Goal: Task Accomplishment & Management: Complete application form

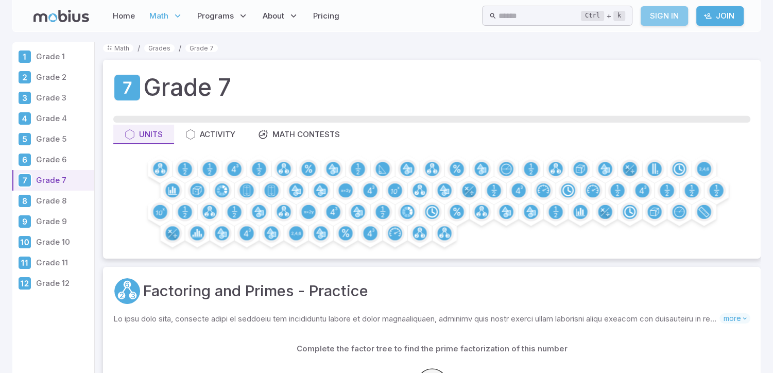
click at [666, 15] on link "Sign In" at bounding box center [664, 16] width 47 height 20
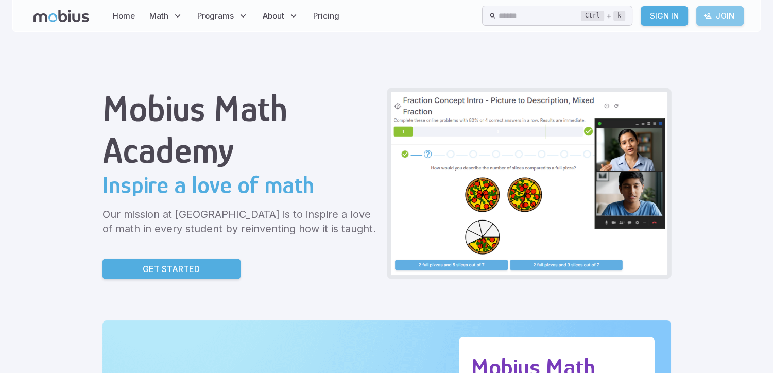
click at [726, 14] on link "Join" at bounding box center [719, 16] width 47 height 20
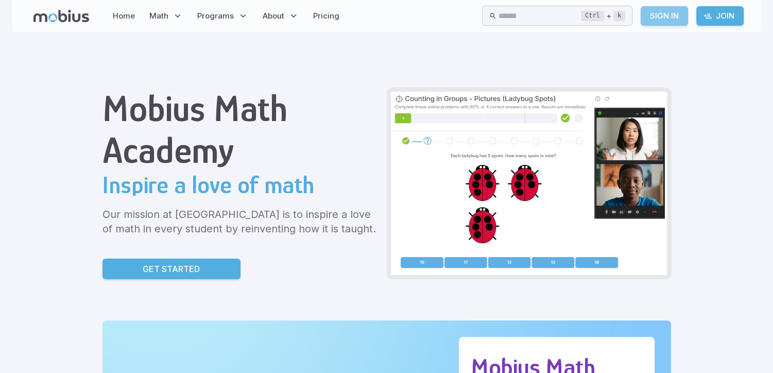
click at [667, 14] on link "Sign In" at bounding box center [664, 16] width 47 height 20
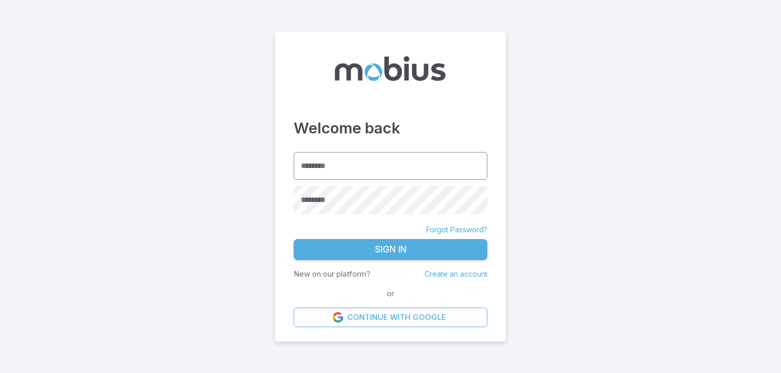
click at [330, 168] on input "********" at bounding box center [390, 166] width 194 height 28
click at [597, 240] on main "Welcome back ******** ******** ******** Forgot Password? Sign In New on our pla…" at bounding box center [390, 186] width 781 height 373
click at [455, 276] on link "Create an account" at bounding box center [455, 273] width 63 height 9
click at [459, 274] on link "Create an account" at bounding box center [455, 273] width 63 height 9
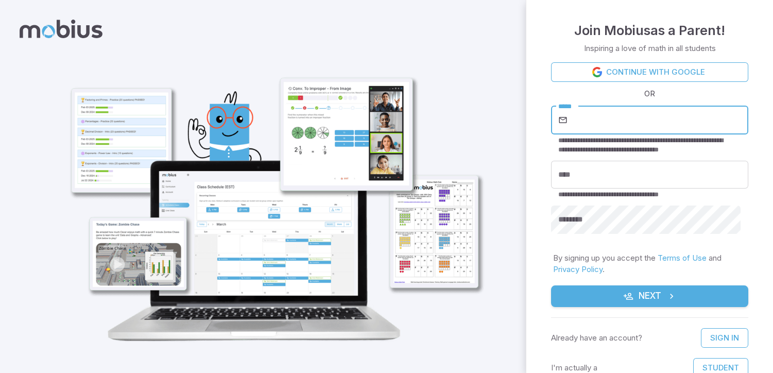
click at [581, 121] on input "*****" at bounding box center [658, 120] width 179 height 29
type input "**********"
type input "*****"
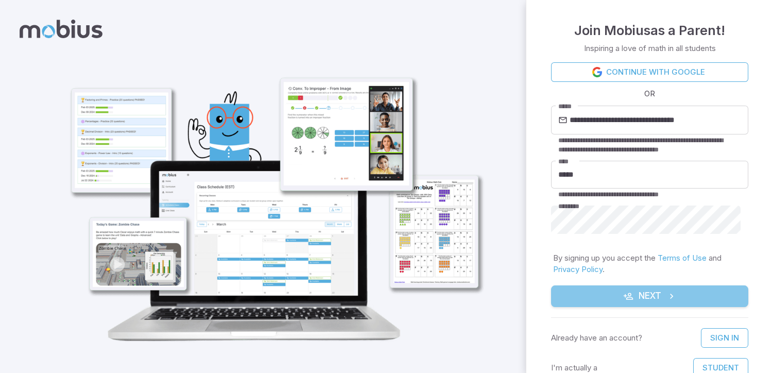
click at [651, 302] on button "Next" at bounding box center [649, 296] width 197 height 22
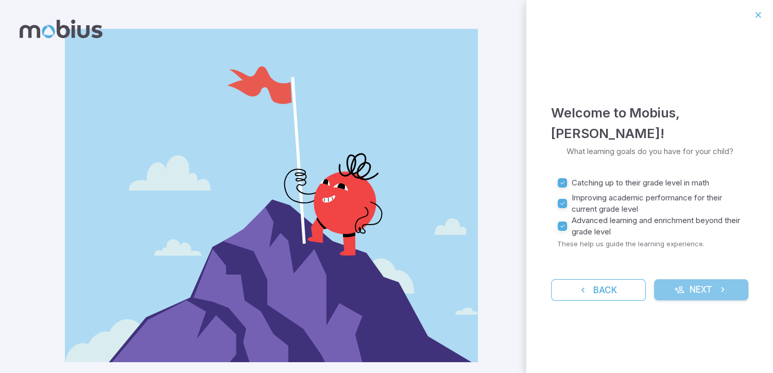
click at [708, 284] on button "Next" at bounding box center [701, 290] width 95 height 22
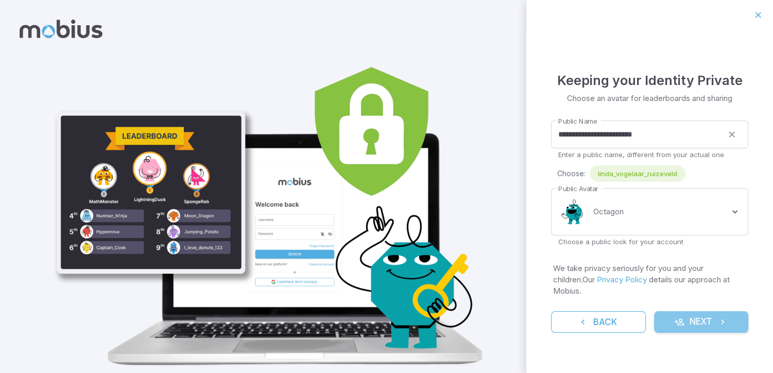
click at [706, 322] on button "Next" at bounding box center [701, 322] width 95 height 22
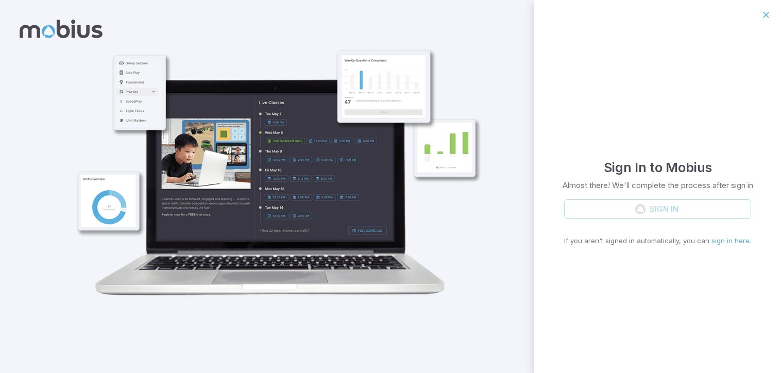
click at [616, 205] on div "Sign In If you aren't signed in automatically, you can sign in here ." at bounding box center [657, 222] width 187 height 46
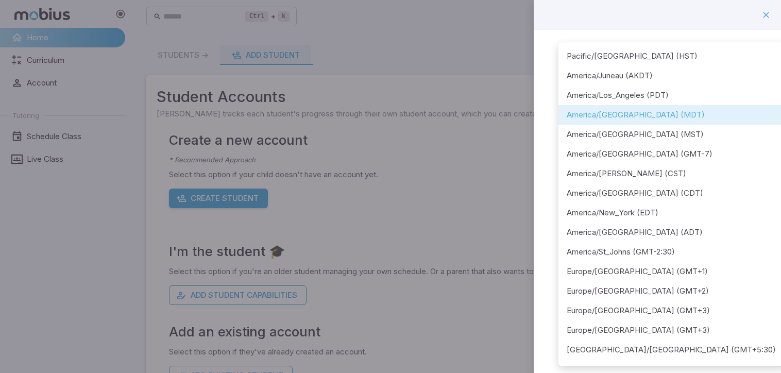
click at [741, 131] on body "**********" at bounding box center [390, 204] width 781 height 408
click at [772, 119] on div at bounding box center [390, 186] width 781 height 373
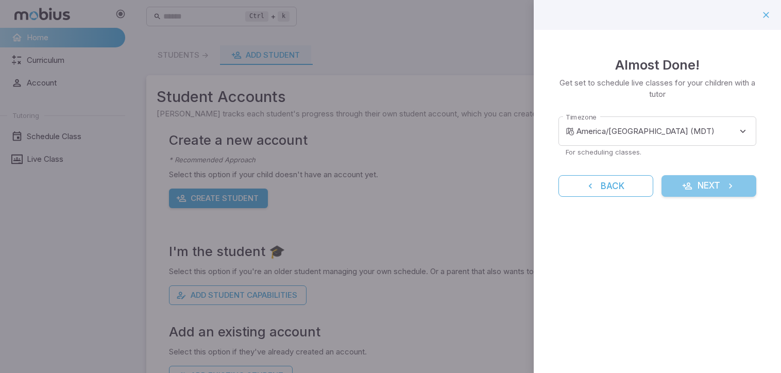
click at [709, 187] on button "Next" at bounding box center [708, 186] width 95 height 22
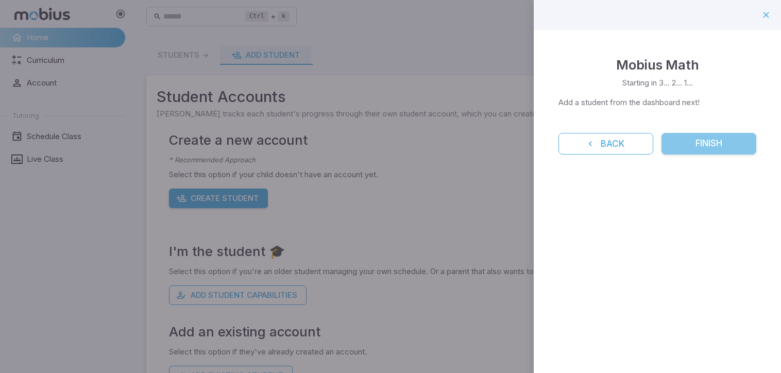
click at [718, 146] on button "Finish" at bounding box center [708, 144] width 95 height 22
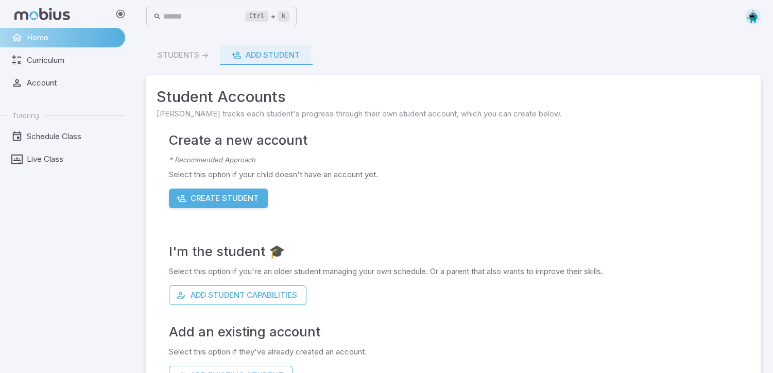
click at [187, 55] on div "Students -> Add Student" at bounding box center [453, 55] width 614 height 20
click at [41, 60] on span "Curriculum" at bounding box center [72, 60] width 91 height 11
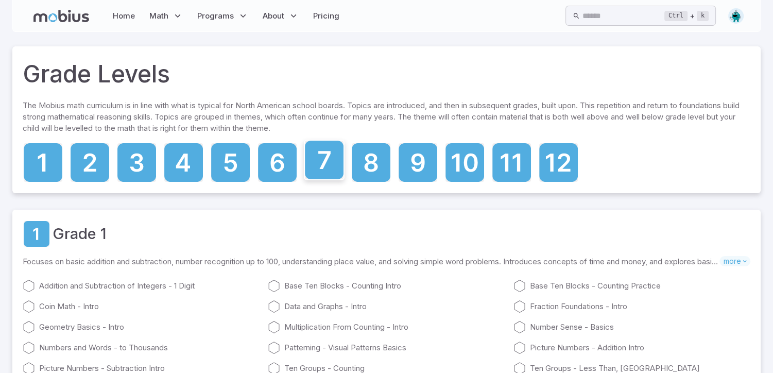
click at [327, 162] on icon at bounding box center [324, 160] width 39 height 39
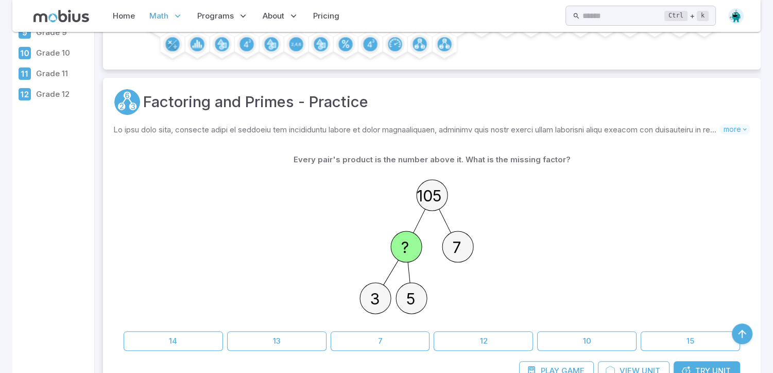
scroll to position [218, 0]
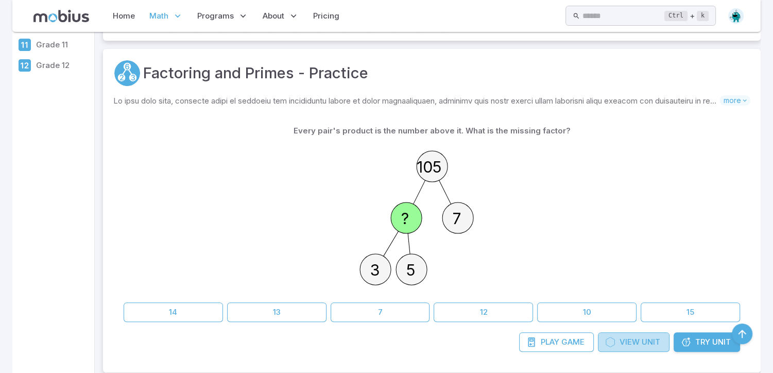
click at [631, 342] on span "View" at bounding box center [629, 341] width 20 height 11
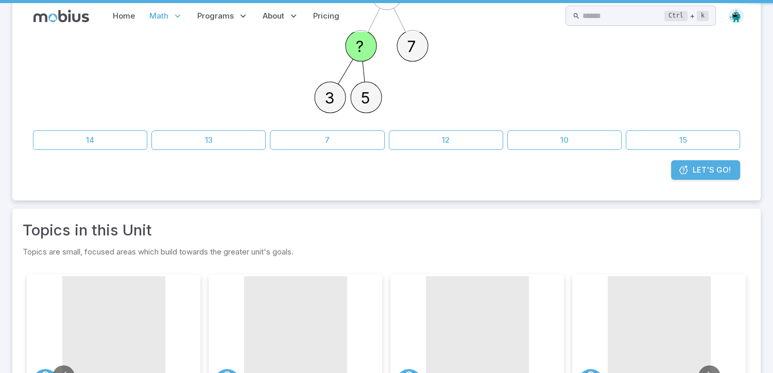
scroll to position [0, 0]
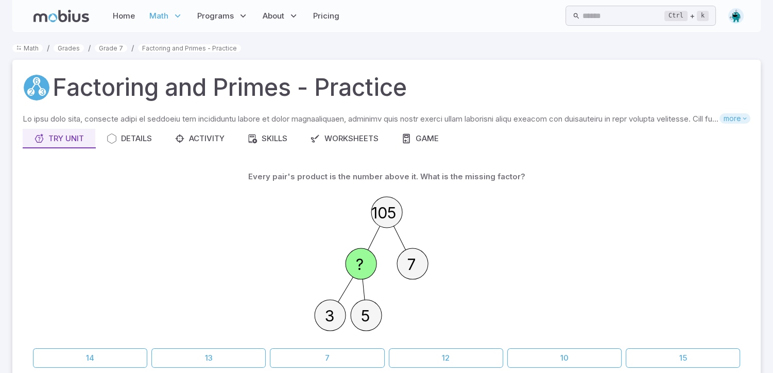
click at [737, 118] on span "more" at bounding box center [734, 118] width 31 height 10
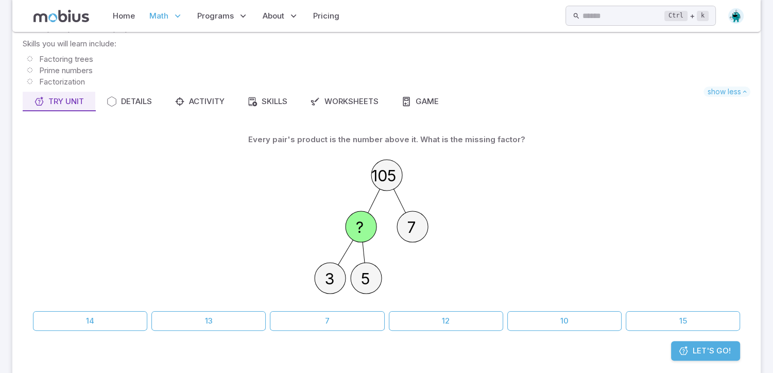
scroll to position [158, 0]
click at [286, 105] on div "Skills" at bounding box center [267, 102] width 40 height 11
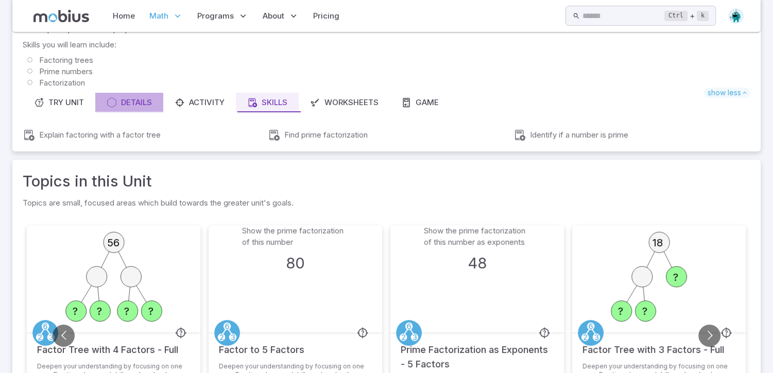
click at [141, 102] on div "Details" at bounding box center [129, 102] width 45 height 11
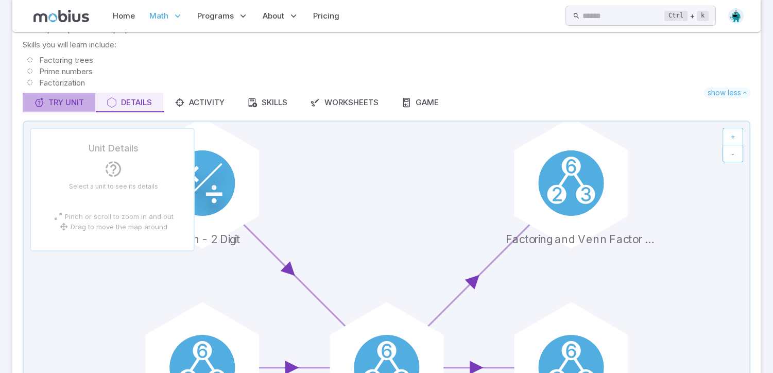
click at [85, 101] on button "Try Unit" at bounding box center [59, 103] width 73 height 20
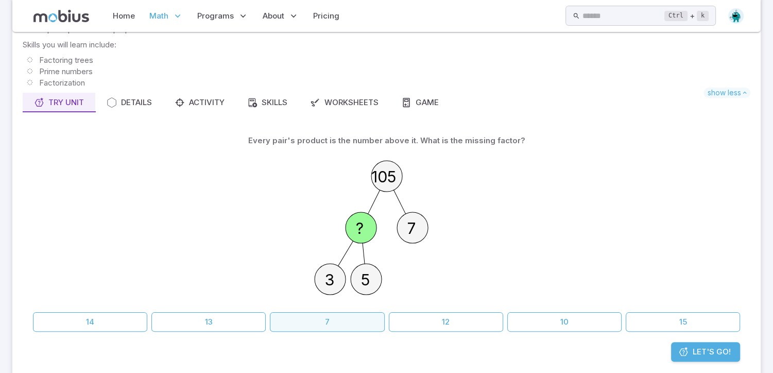
click at [335, 319] on button "7" at bounding box center [327, 322] width 114 height 20
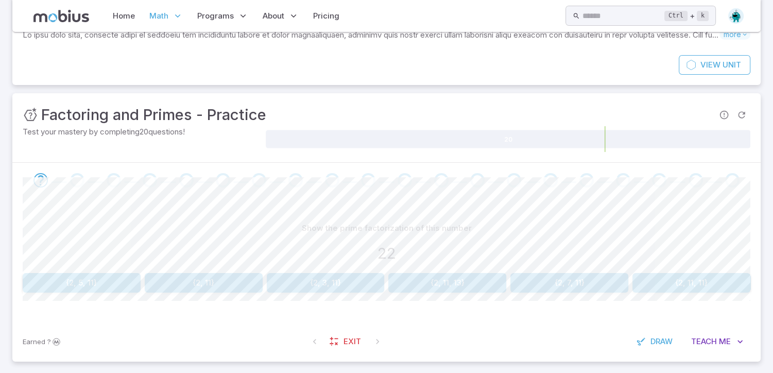
scroll to position [91, 0]
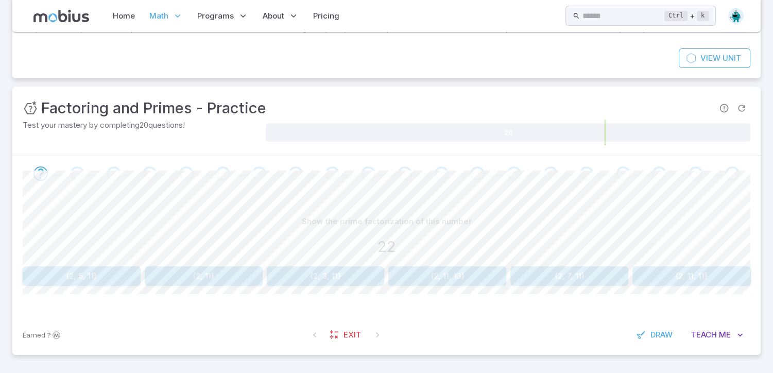
click at [673, 269] on button "{2, 11, 11}" at bounding box center [691, 276] width 118 height 20
click at [528, 281] on button "{7, 7, 11}" at bounding box center [569, 276] width 118 height 20
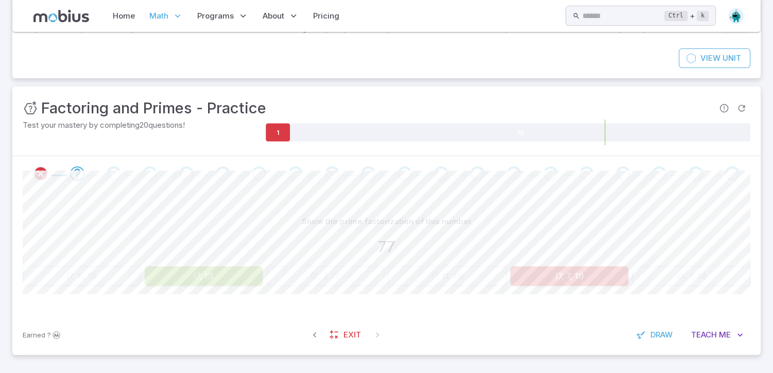
click at [528, 281] on button "{7, 7, 11}" at bounding box center [569, 276] width 118 height 20
click at [526, 278] on button "{7, 7, 11}" at bounding box center [569, 276] width 118 height 20
click at [516, 274] on button "{7, 7, 11}" at bounding box center [569, 276] width 118 height 20
click at [517, 280] on button "{7, 7, 11}" at bounding box center [569, 276] width 118 height 20
click at [518, 282] on button "{7, 7, 11}" at bounding box center [569, 276] width 118 height 20
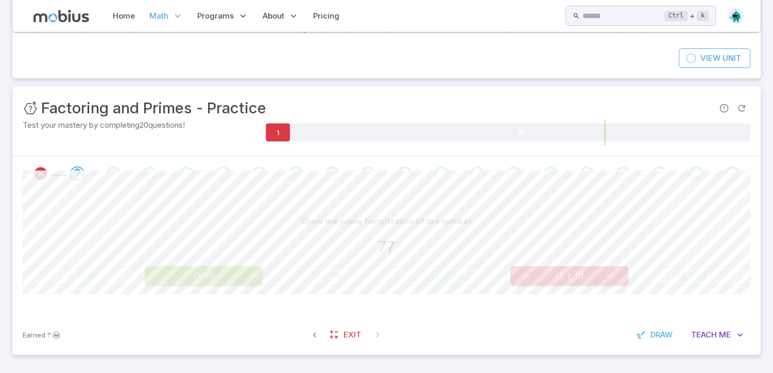
click at [518, 282] on button "{7, 7, 11}" at bounding box center [569, 276] width 118 height 20
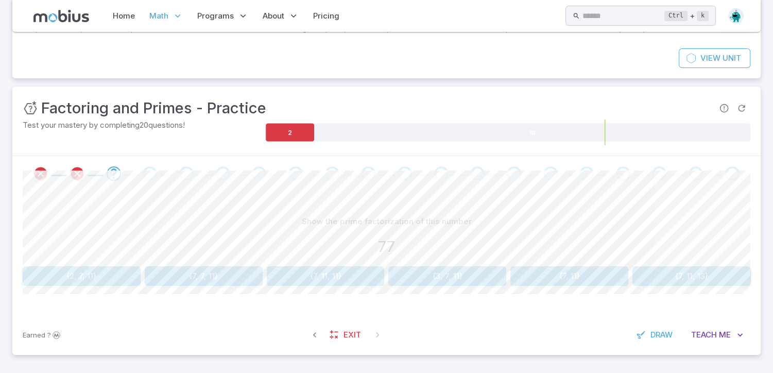
click at [518, 282] on button "{7, 11}" at bounding box center [569, 276] width 118 height 20
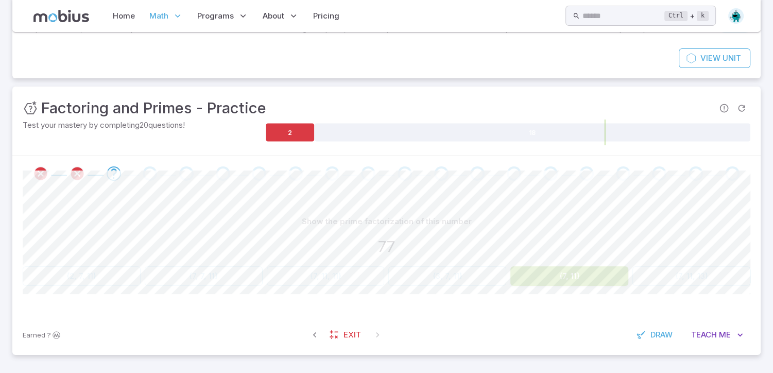
click at [518, 282] on button "{7, 11}" at bounding box center [569, 276] width 118 height 20
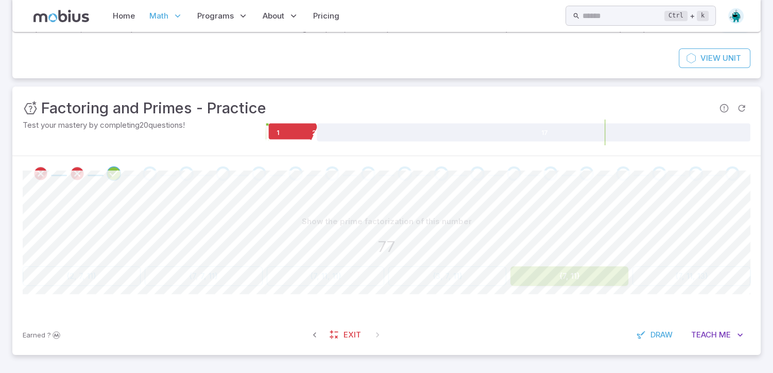
click at [518, 282] on button "{7, 11}" at bounding box center [569, 276] width 118 height 20
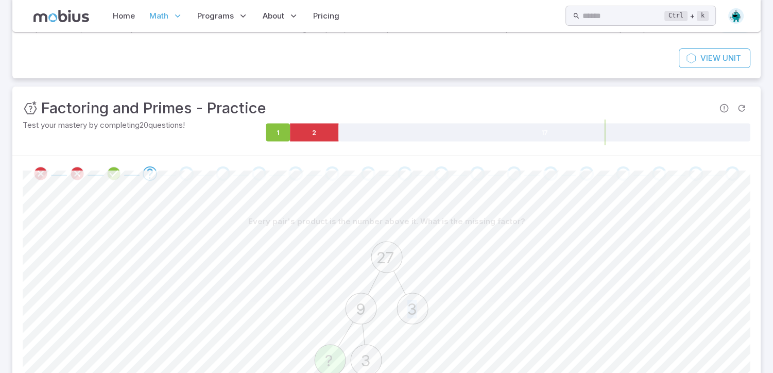
click at [518, 282] on div "27 9 3 ? 3" at bounding box center [387, 310] width 728 height 158
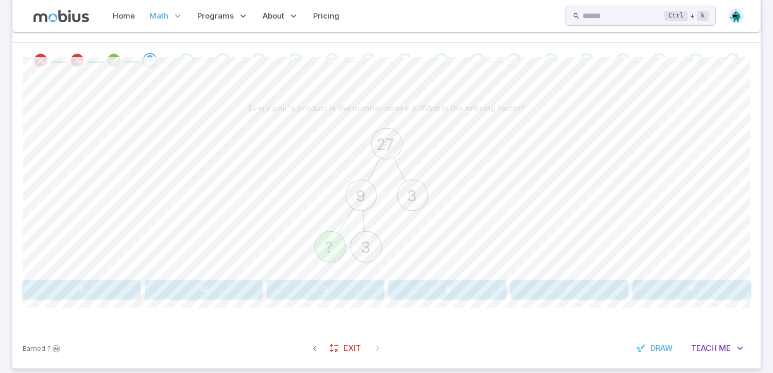
scroll to position [217, 0]
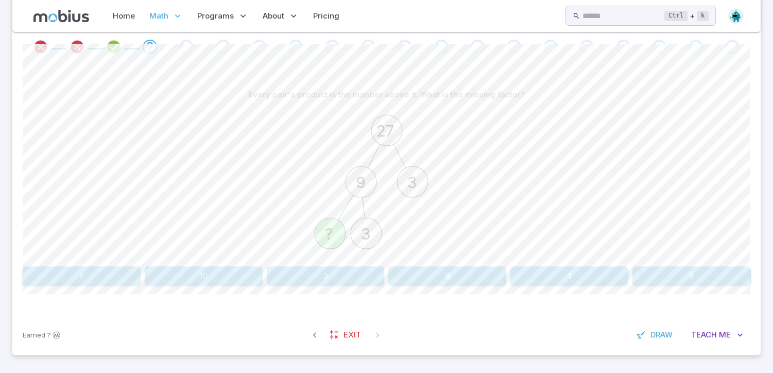
click at [217, 279] on button "10" at bounding box center [204, 276] width 118 height 20
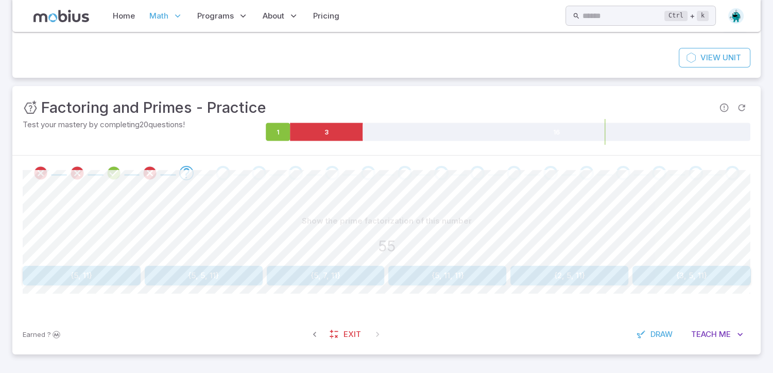
scroll to position [91, 0]
click at [90, 275] on button "{5, 11}" at bounding box center [82, 276] width 118 height 20
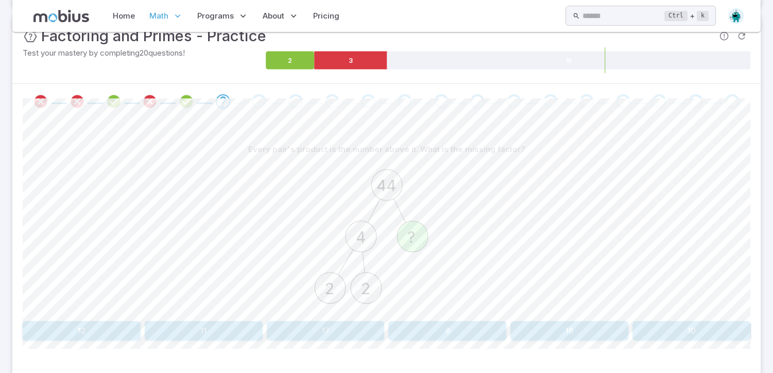
scroll to position [163, 0]
click at [218, 331] on button "11" at bounding box center [204, 330] width 118 height 20
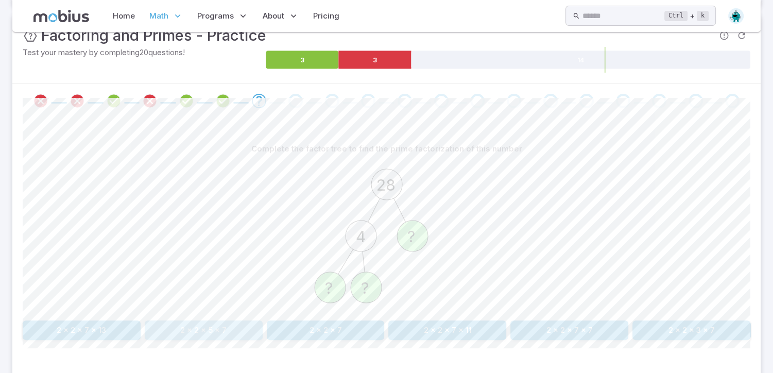
click at [157, 334] on button "2 x 2 x 5 x 7" at bounding box center [204, 330] width 118 height 20
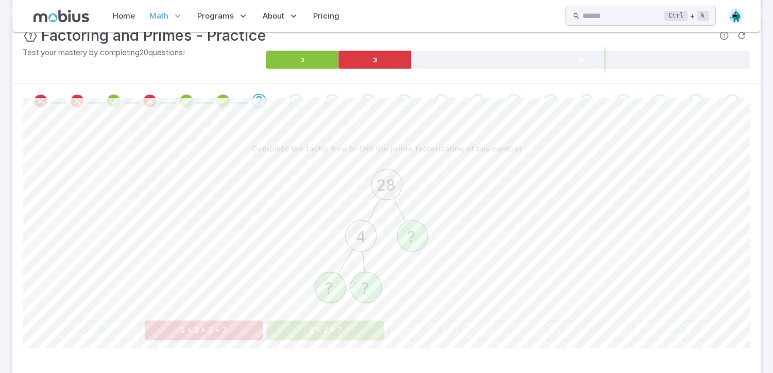
click at [157, 334] on button "2 x 2 x 5 x 7" at bounding box center [204, 330] width 118 height 20
click at [167, 331] on button "2 x 2 x 5 x 7" at bounding box center [204, 330] width 118 height 20
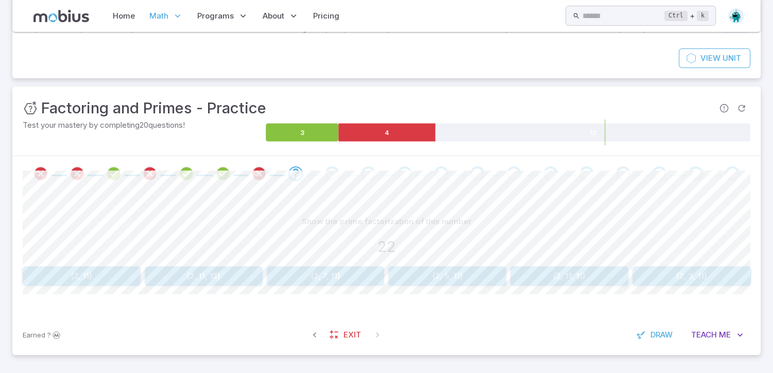
click at [165, 335] on div "Earned ? Exit Draw Teach Me" at bounding box center [386, 335] width 748 height 40
click at [161, 331] on div "Earned ? Exit Draw Teach Me" at bounding box center [386, 335] width 748 height 40
click at [312, 276] on button "{2, 7, 11}" at bounding box center [326, 276] width 118 height 20
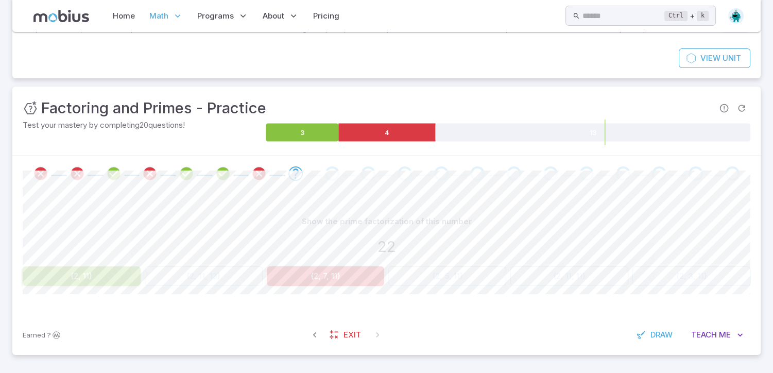
click at [312, 276] on button "{2, 7, 11}" at bounding box center [326, 276] width 118 height 20
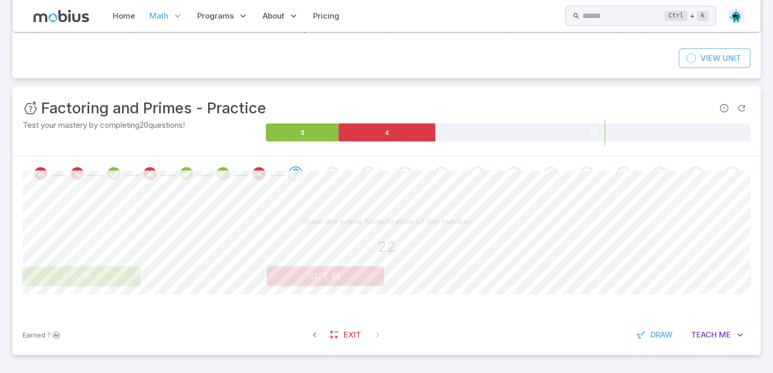
click at [312, 276] on button "{2, 7, 11}" at bounding box center [326, 276] width 118 height 20
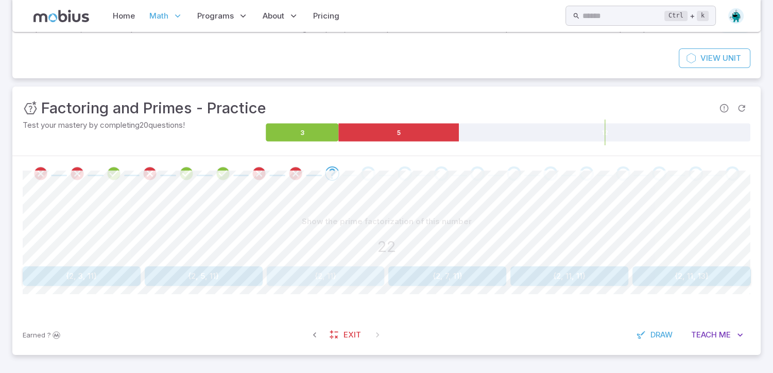
click at [312, 276] on button "{2, 11}" at bounding box center [326, 276] width 118 height 20
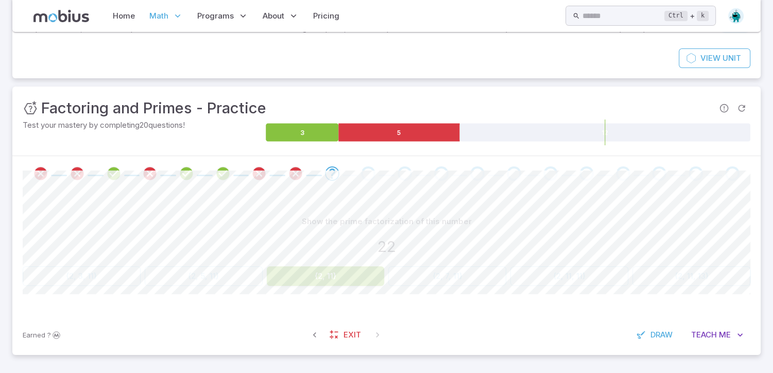
click at [312, 276] on button "{2, 11}" at bounding box center [326, 276] width 118 height 20
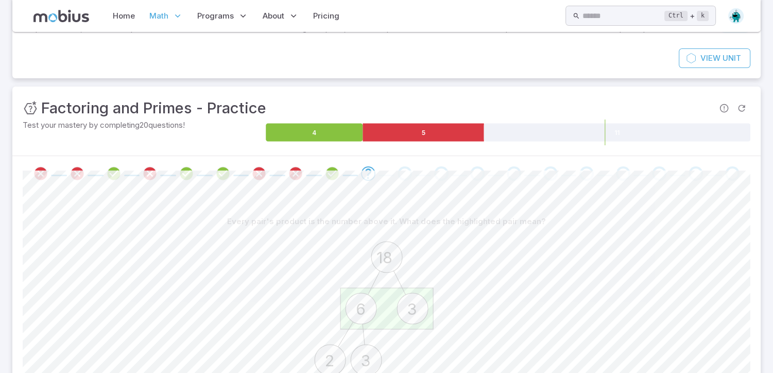
scroll to position [0, 0]
